Goal: Task Accomplishment & Management: Manage account settings

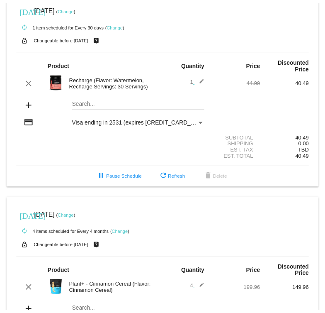
scroll to position [6, 0]
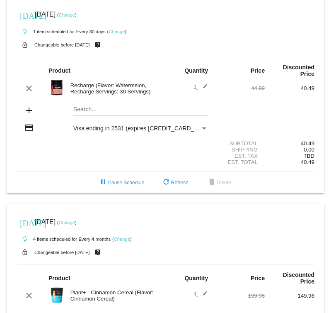
click at [121, 33] on link "Change" at bounding box center [117, 31] width 16 height 5
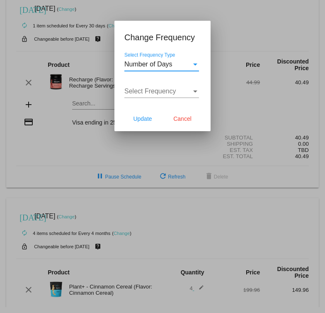
click at [195, 67] on div "Select Frequency Type" at bounding box center [195, 64] width 7 height 7
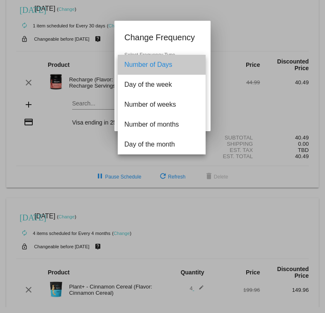
click at [195, 67] on span "Number of Days" at bounding box center [161, 65] width 75 height 20
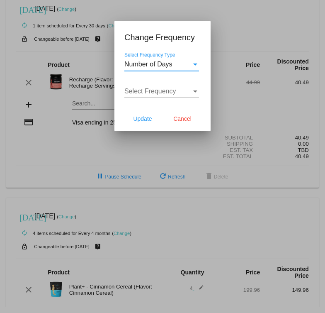
click at [193, 93] on div "Select Frequency" at bounding box center [195, 91] width 7 height 7
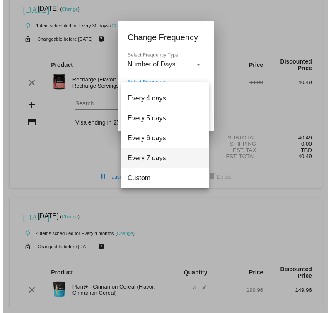
scroll to position [33, 0]
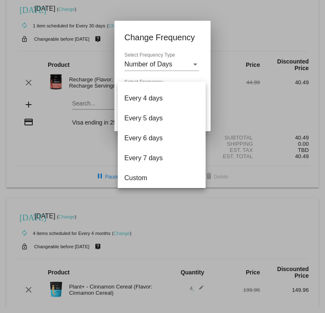
click at [195, 62] on div at bounding box center [162, 156] width 325 height 313
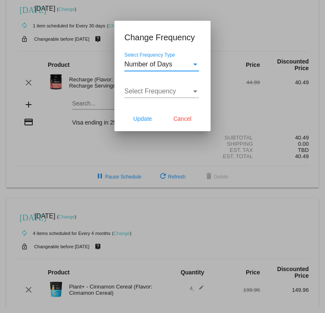
click at [192, 66] on div "Select Frequency Type" at bounding box center [195, 64] width 7 height 7
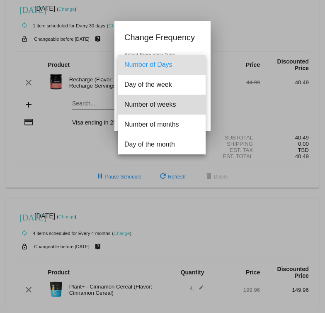
click at [187, 102] on span "Number of weeks" at bounding box center [161, 105] width 75 height 20
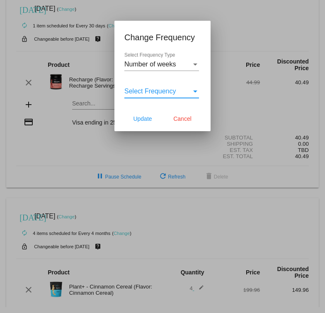
click at [191, 92] on div "Select Frequency" at bounding box center [157, 91] width 67 height 7
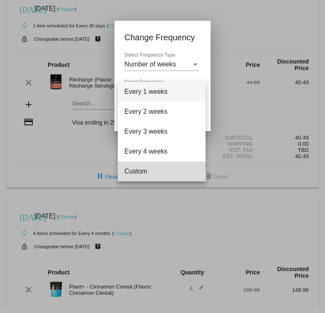
click at [178, 172] on span "Custom" at bounding box center [161, 171] width 75 height 20
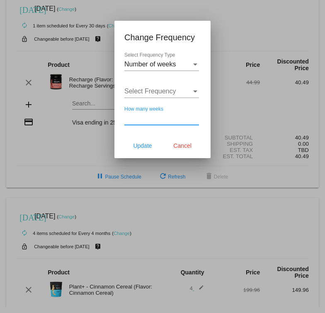
click at [178, 119] on input "How many weeks" at bounding box center [161, 117] width 75 height 7
type input "8"
click at [143, 144] on span "Update" at bounding box center [142, 145] width 19 height 7
